Goal: Task Accomplishment & Management: Complete application form

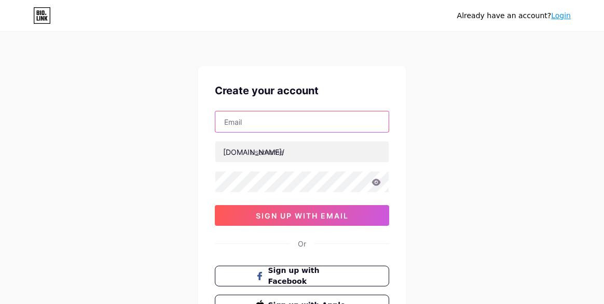
click at [294, 123] on input "text" at bounding box center [301, 121] width 173 height 21
paste input "[EMAIL_ADDRESS][DOMAIN_NAME]"
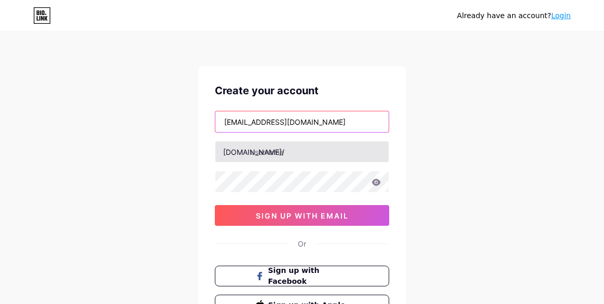
type input "[EMAIL_ADDRESS][DOMAIN_NAME]"
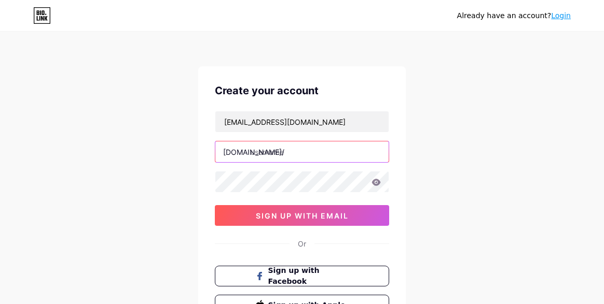
click at [261, 153] on input "text" at bounding box center [301, 152] width 173 height 21
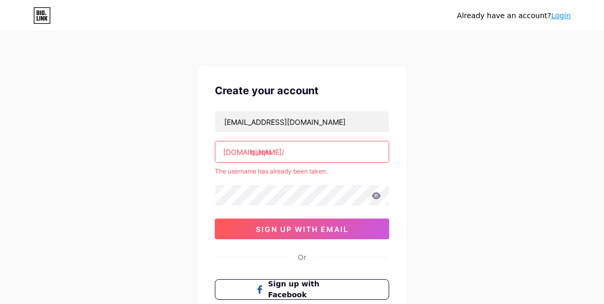
click at [258, 156] on input "qiuqiu" at bounding box center [301, 152] width 173 height 21
click at [259, 152] on input "qiuqiu" at bounding box center [301, 152] width 173 height 21
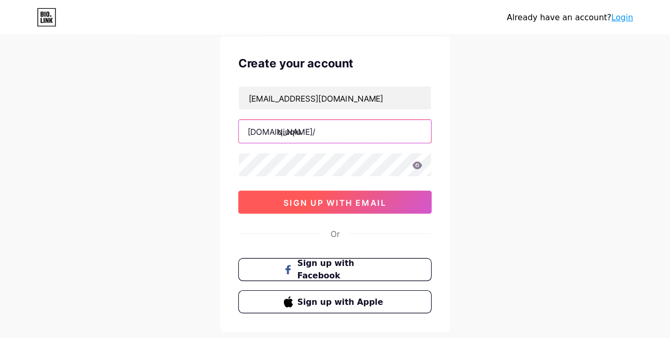
scroll to position [52, 0]
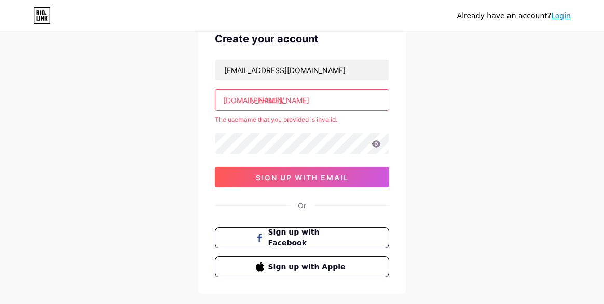
click at [259, 101] on input "[PERSON_NAME]" at bounding box center [301, 100] width 173 height 21
click at [255, 101] on input "[PERSON_NAME]" at bounding box center [301, 100] width 173 height 21
click at [260, 103] on input "[PERSON_NAME]" at bounding box center [301, 100] width 173 height 21
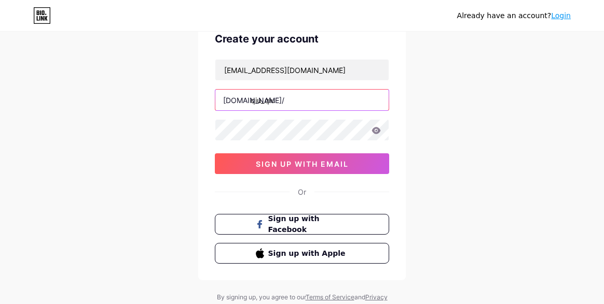
type input "qiu_qiu"
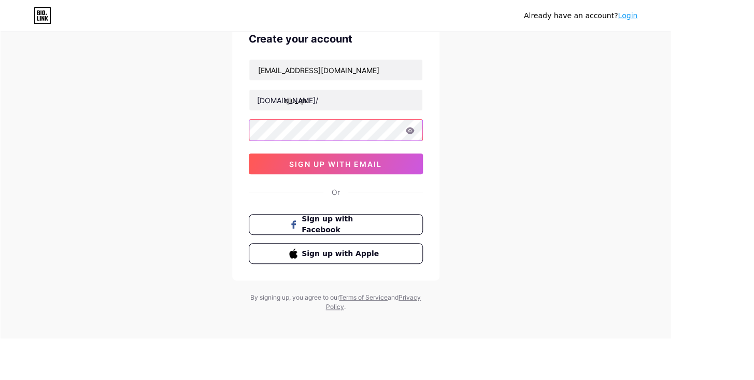
scroll to position [17, 0]
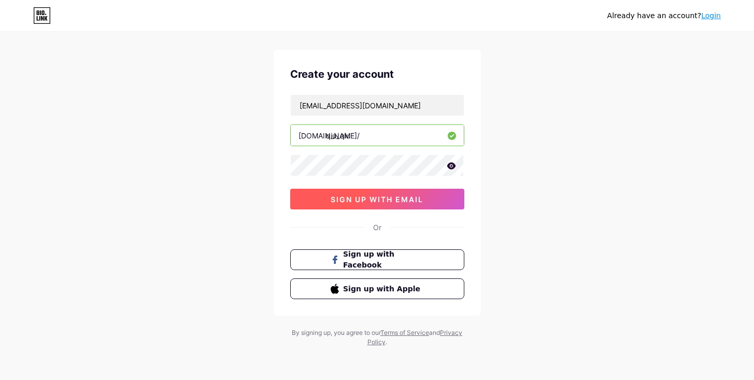
click at [348, 193] on button "sign up with email" at bounding box center [377, 199] width 174 height 21
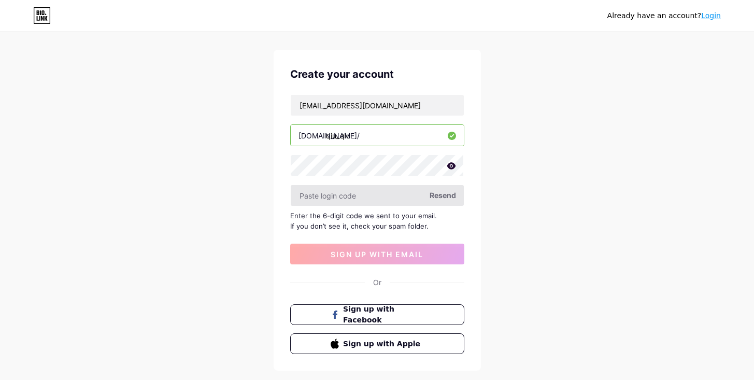
click at [361, 202] on input "text" at bounding box center [377, 195] width 173 height 21
click at [330, 194] on input "text" at bounding box center [377, 195] width 173 height 21
paste input "645418"
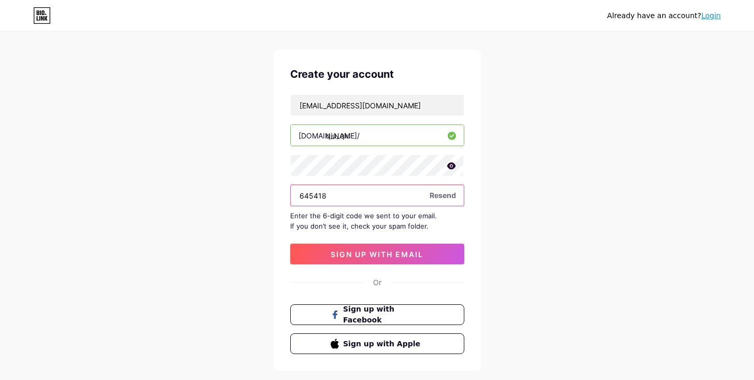
type input "645418"
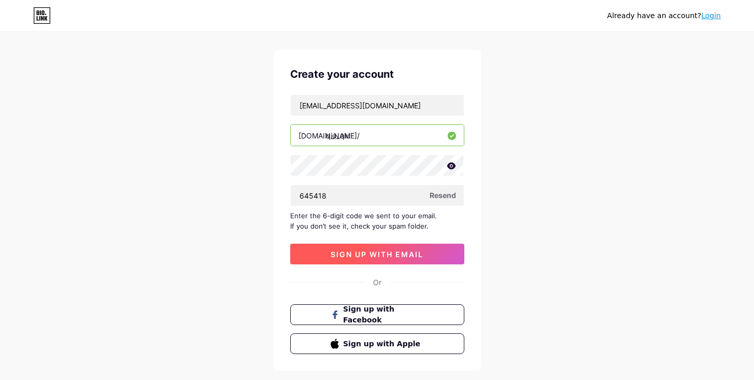
drag, startPoint x: 324, startPoint y: 236, endPoint x: 326, endPoint y: 245, distance: 8.4
click at [324, 237] on div "[EMAIL_ADDRESS][DOMAIN_NAME] [DOMAIN_NAME]/ qiu_qiu 645418 Resend Enter the 6-d…" at bounding box center [377, 179] width 174 height 170
drag, startPoint x: 327, startPoint y: 249, endPoint x: 351, endPoint y: 244, distance: 24.3
click at [327, 249] on button "sign up with email" at bounding box center [377, 254] width 174 height 21
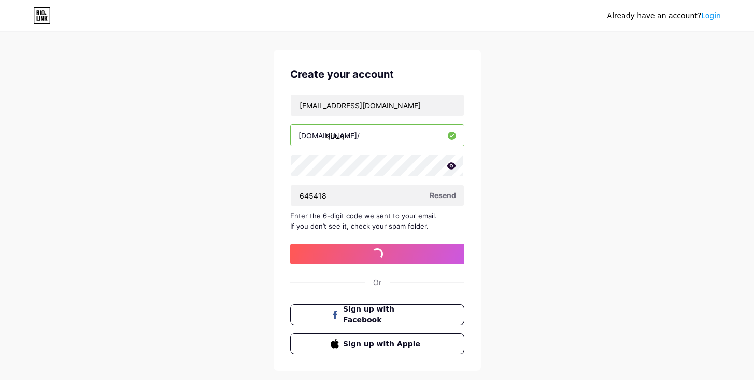
click at [164, 178] on div "Already have an account? Login Create your account [EMAIL_ADDRESS][DOMAIN_NAME]…" at bounding box center [377, 209] width 754 height 452
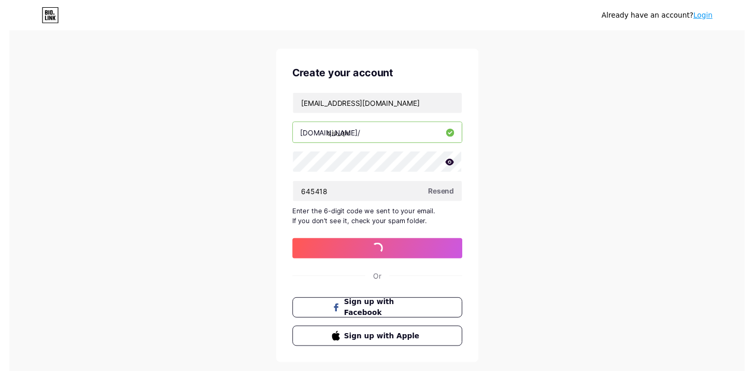
scroll to position [0, 0]
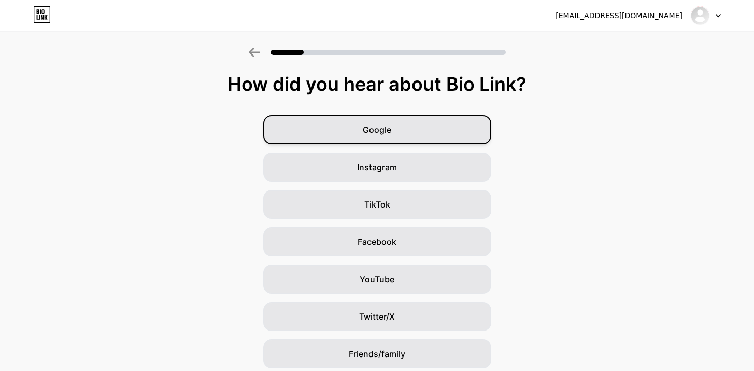
click at [375, 136] on div "Google" at bounding box center [377, 129] width 228 height 29
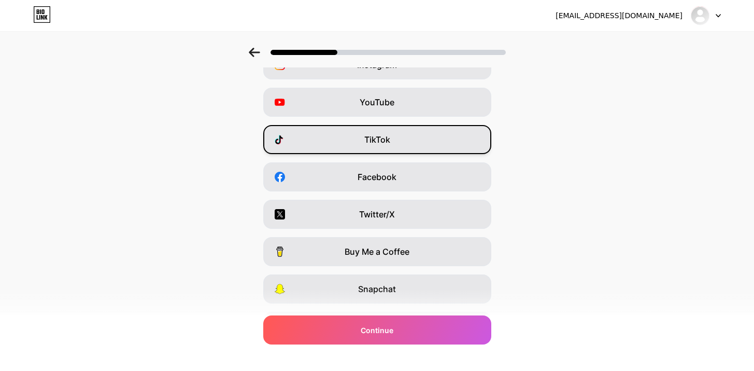
scroll to position [128, 0]
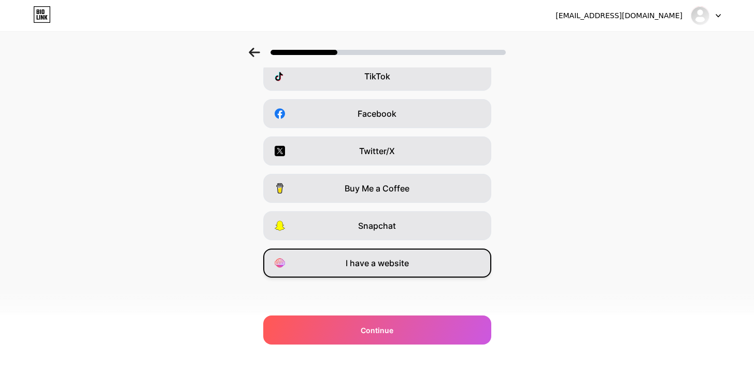
click at [388, 266] on span "I have a website" at bounding box center [377, 263] width 63 height 12
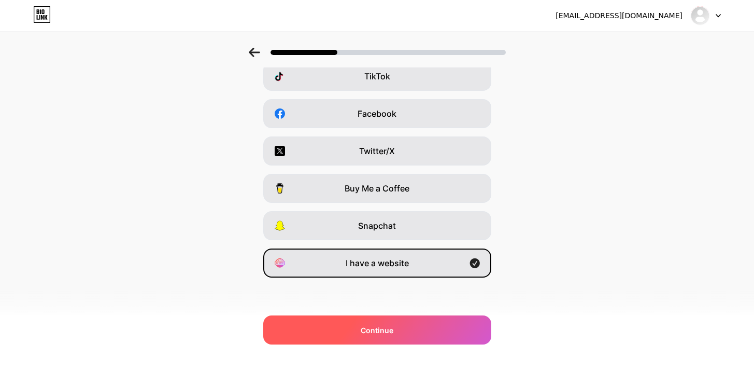
click at [379, 304] on div "Continue" at bounding box center [377, 329] width 228 height 29
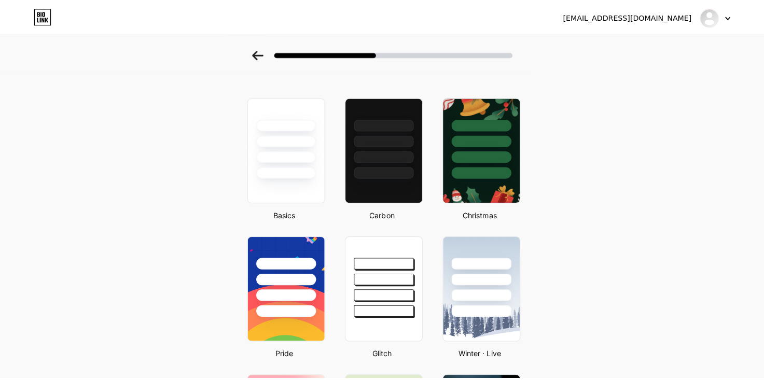
scroll to position [0, 0]
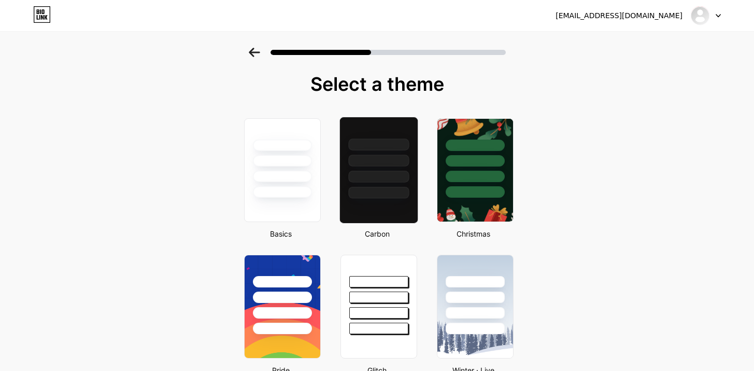
click at [403, 187] on div at bounding box center [378, 193] width 61 height 12
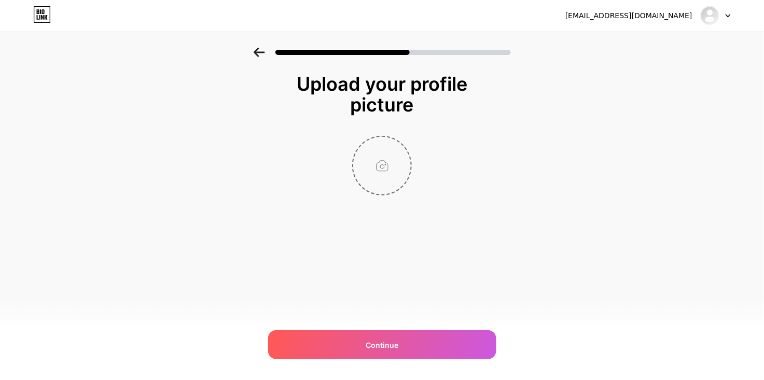
click at [388, 174] on input "file" at bounding box center [382, 166] width 58 height 58
click at [390, 158] on input "file" at bounding box center [382, 166] width 58 height 58
type input "C:\fakepath\qiuqiu.png"
click at [372, 172] on input "file" at bounding box center [382, 166] width 58 height 58
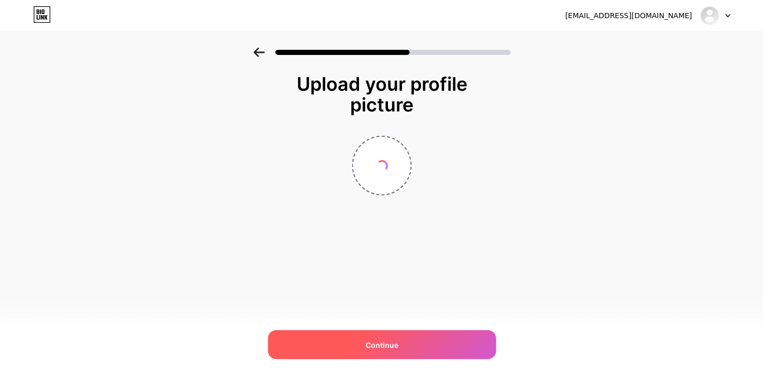
click at [402, 304] on div "Continue" at bounding box center [382, 344] width 228 height 29
click at [355, 304] on div "Continue" at bounding box center [382, 344] width 228 height 29
click at [354, 304] on div "Continue" at bounding box center [382, 344] width 228 height 29
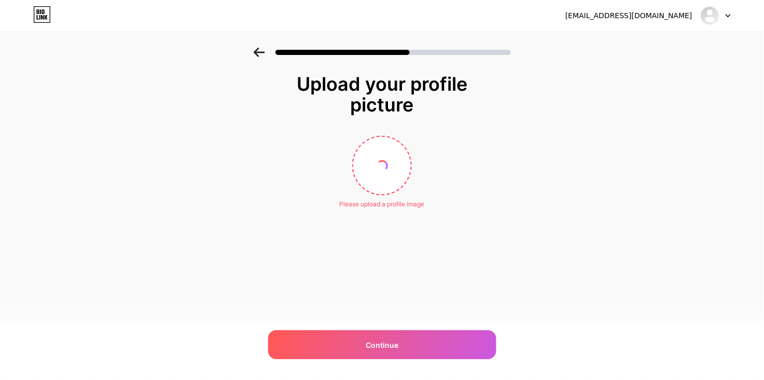
click at [603, 71] on div "Upload your profile picture Please upload a profile image Continue" at bounding box center [382, 154] width 764 height 213
click at [346, 5] on div "[EMAIL_ADDRESS][DOMAIN_NAME] Logout" at bounding box center [382, 15] width 764 height 31
